Goal: Transaction & Acquisition: Purchase product/service

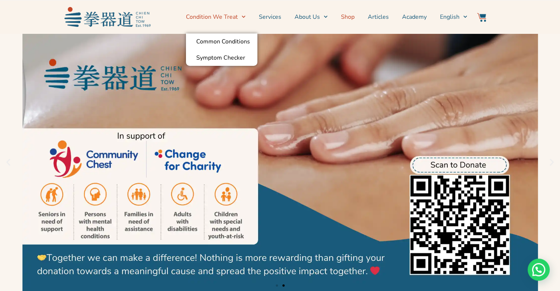
click at [348, 17] on link "Shop" at bounding box center [348, 17] width 14 height 18
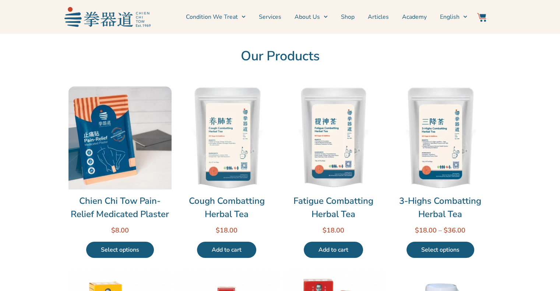
scroll to position [37, 0]
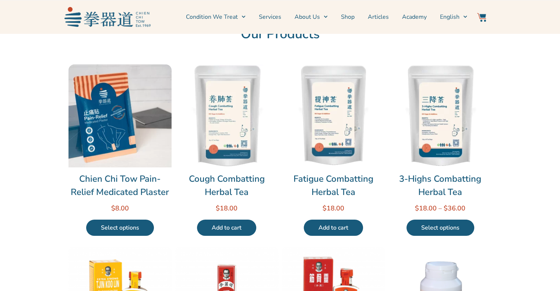
click at [141, 232] on link "Select options" at bounding box center [120, 228] width 68 height 16
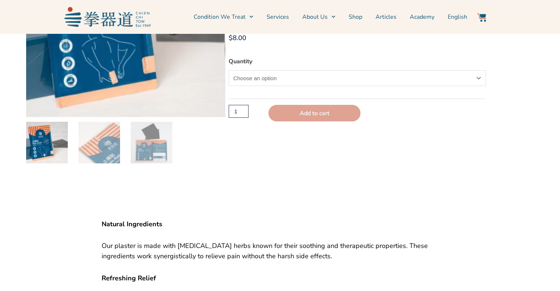
scroll to position [36, 0]
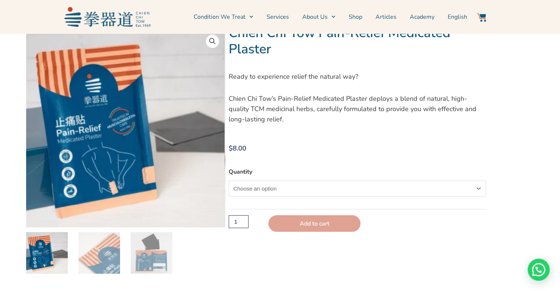
click at [254, 191] on select "Choose an option Single" at bounding box center [358, 189] width 258 height 16
select select "Single"
click at [229, 181] on select "Choose an option Single" at bounding box center [358, 189] width 258 height 16
click at [317, 221] on button "Add to cart" at bounding box center [315, 225] width 92 height 17
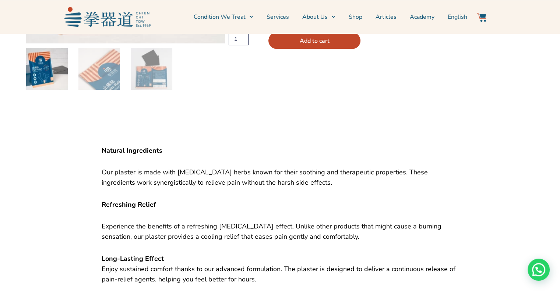
scroll to position [73, 0]
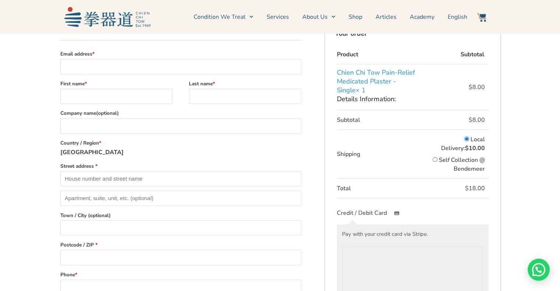
scroll to position [110, 0]
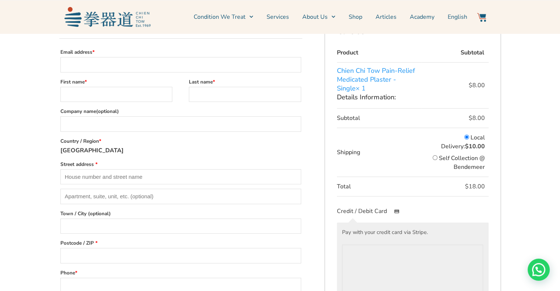
click at [480, 20] on img at bounding box center [481, 17] width 9 height 9
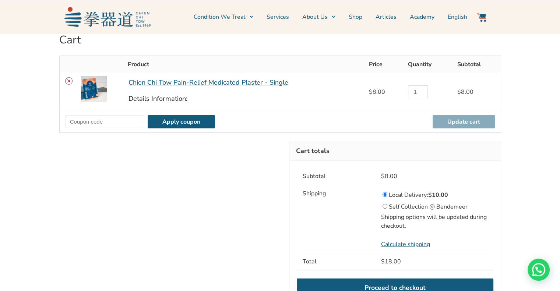
click at [68, 84] on link "Remove Chien Chi Tow Pain-Relief Medicated Plaster - Single from cart" at bounding box center [68, 80] width 7 height 7
